Goal: Information Seeking & Learning: Find specific fact

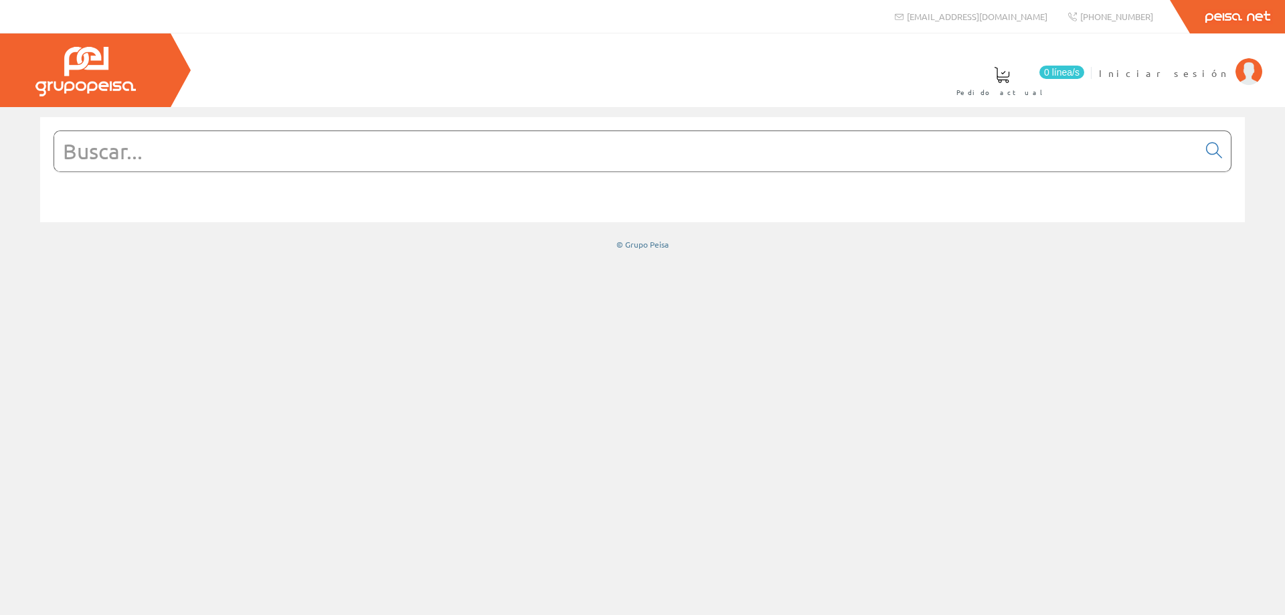
click at [482, 158] on input "text" at bounding box center [626, 151] width 1144 height 40
click at [1199, 68] on span "Iniciar sesión" at bounding box center [1164, 72] width 130 height 13
click at [532, 153] on input "text" at bounding box center [626, 151] width 1144 height 40
paste input "XY2CJS17"
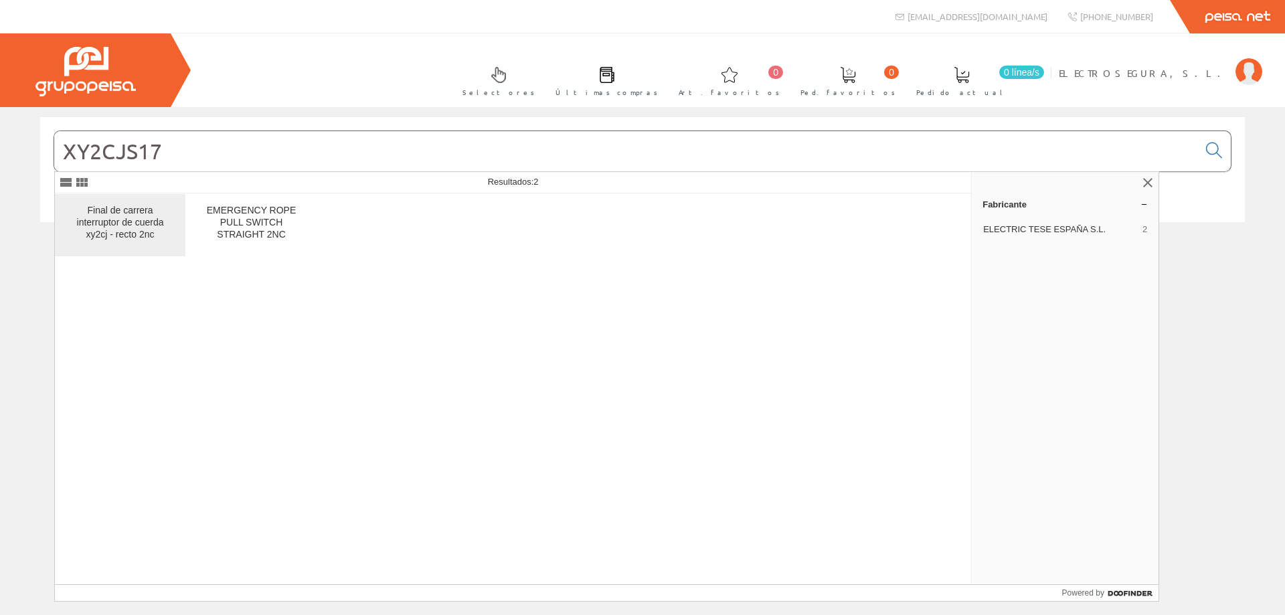
type input "XY2CJS17"
click at [111, 224] on div "Final de carrera interruptor de cuerda xy2cj - recto 2nc" at bounding box center [120, 223] width 109 height 36
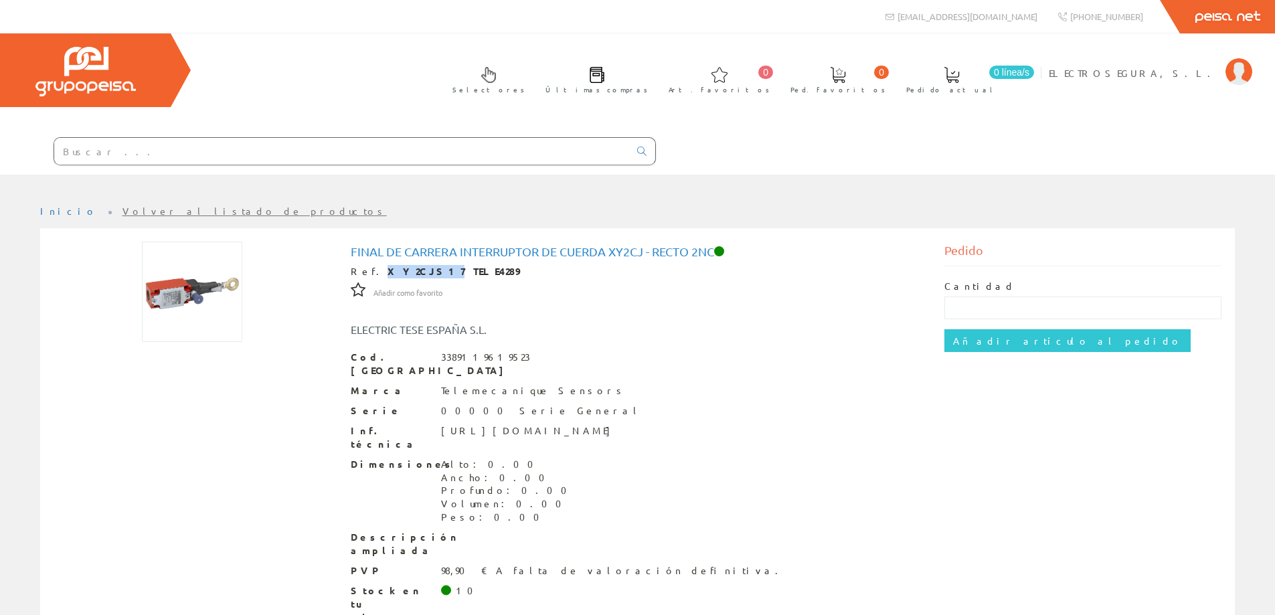
drag, startPoint x: 368, startPoint y: 270, endPoint x: 414, endPoint y: 267, distance: 45.6
click at [414, 267] on div "Ref. XY2CJS17 TELE4289" at bounding box center [638, 271] width 574 height 13
copy div "XY2CJS17"
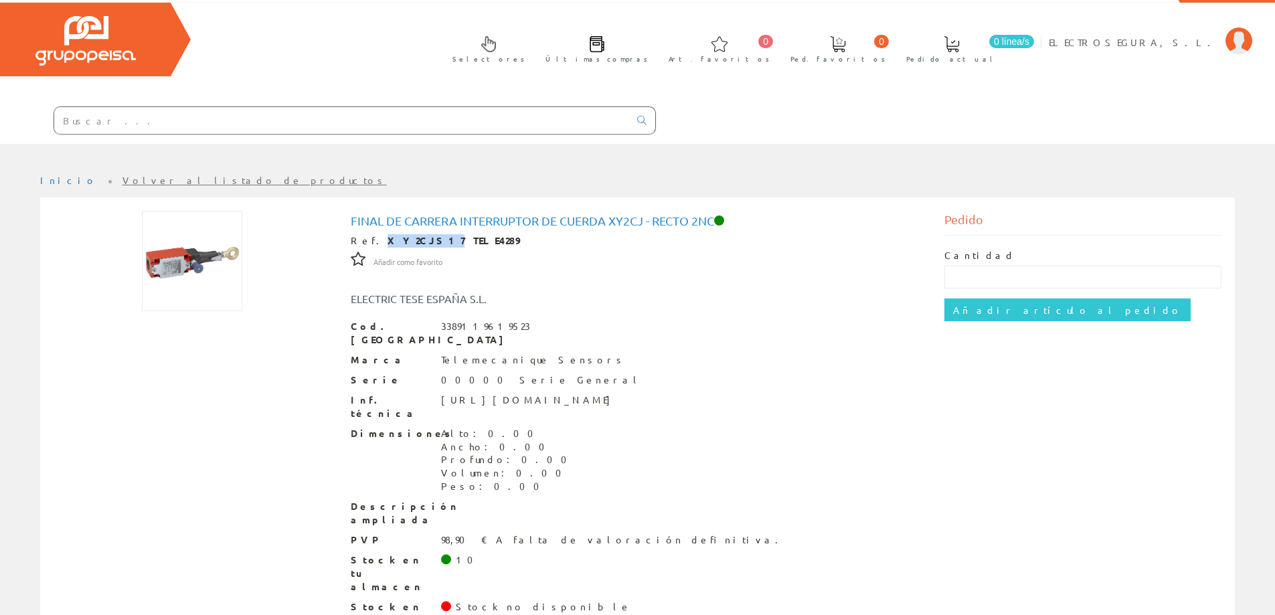
scroll to position [47, 0]
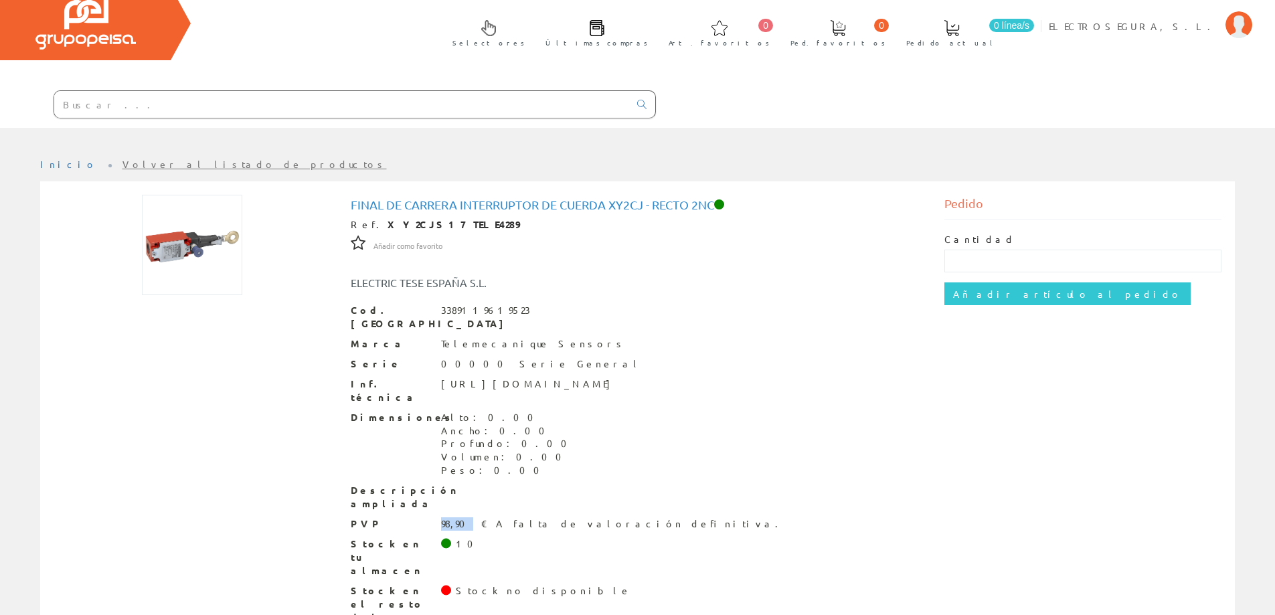
drag, startPoint x: 439, startPoint y: 497, endPoint x: 464, endPoint y: 505, distance: 26.7
click at [464, 517] on div "PVP 98,90 € A falta de valoración definitiva." at bounding box center [638, 523] width 574 height 13
